Goal: Task Accomplishment & Management: Manage account settings

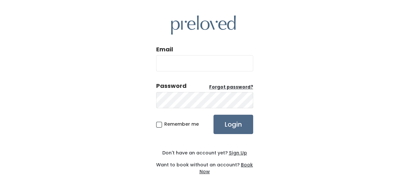
click at [207, 47] on div "Email" at bounding box center [204, 60] width 97 height 31
click at [193, 59] on input "Email" at bounding box center [204, 63] width 97 height 16
type input "laran34@yahoo.com"
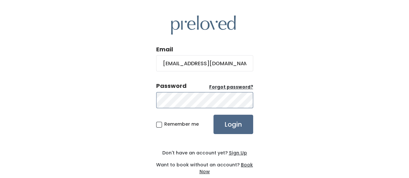
click at [213, 115] on input "Login" at bounding box center [233, 124] width 40 height 19
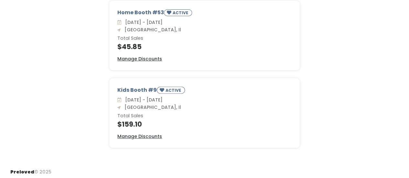
scroll to position [73, 0]
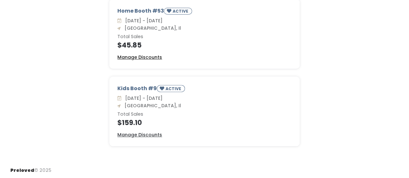
click at [142, 58] on u "Manage Discounts" at bounding box center [139, 57] width 45 height 6
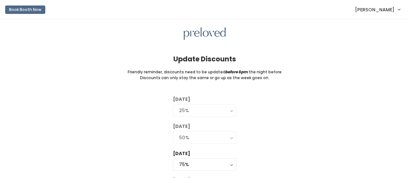
scroll to position [32, 0]
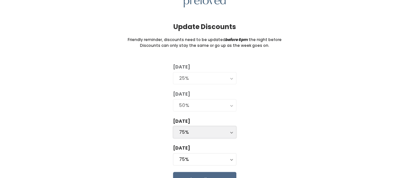
click at [195, 130] on div "75%" at bounding box center [204, 132] width 51 height 7
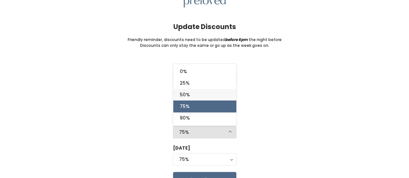
click at [197, 94] on link "50%" at bounding box center [204, 95] width 63 height 12
select select "50%"
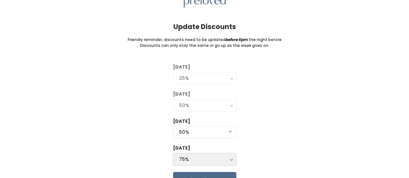
click at [207, 159] on div "75%" at bounding box center [204, 159] width 51 height 7
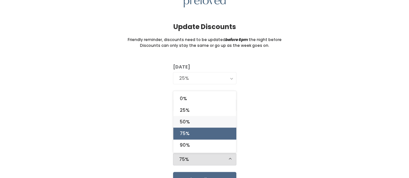
click at [202, 119] on link "50%" at bounding box center [204, 122] width 63 height 12
select select "50%"
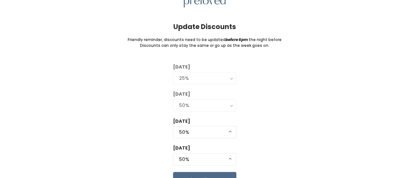
drag, startPoint x: 296, startPoint y: 122, endPoint x: 293, endPoint y: 125, distance: 4.4
click at [297, 123] on div "Tuesday 0% 25% 50% 75% 90% 25% Wednesday 0% 25% 50% 75% 90% 50% Thursday 0% 25%…" at bounding box center [204, 126] width 388 height 124
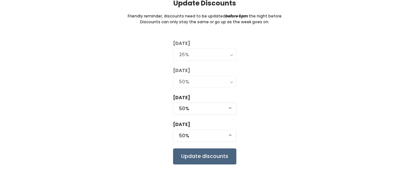
scroll to position [65, 0]
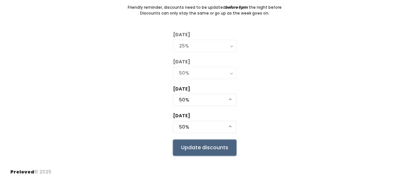
click at [222, 146] on input "Update discounts" at bounding box center [204, 148] width 63 height 16
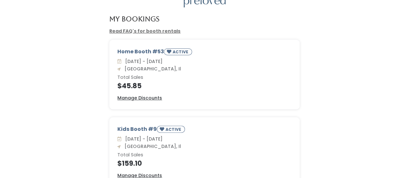
scroll to position [65, 0]
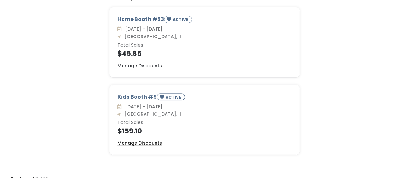
click at [140, 145] on u "Manage Discounts" at bounding box center [139, 143] width 45 height 6
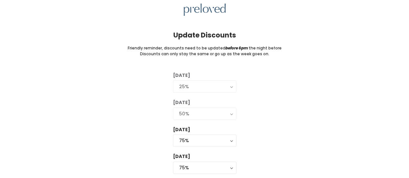
scroll to position [65, 0]
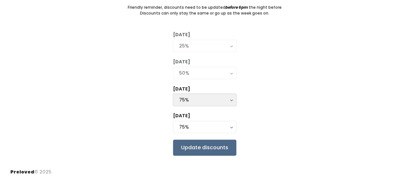
click at [207, 99] on div "75%" at bounding box center [204, 99] width 51 height 7
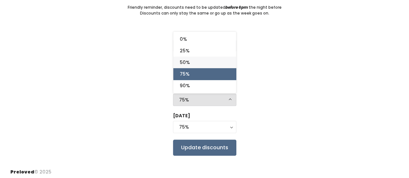
drag, startPoint x: 192, startPoint y: 64, endPoint x: 191, endPoint y: 74, distance: 10.2
click at [191, 75] on ul "0% 25% 50% 75% 90%" at bounding box center [204, 62] width 63 height 58
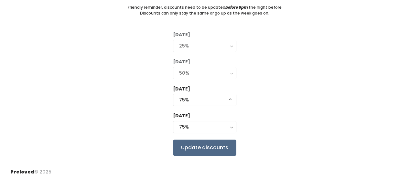
click at [191, 74] on div "50%" at bounding box center [204, 73] width 51 height 7
click at [199, 149] on input "Update discounts" at bounding box center [204, 148] width 63 height 16
